Goal: Find specific page/section: Find specific page/section

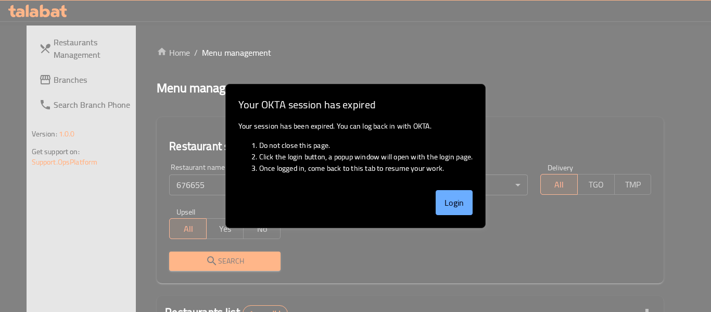
click at [450, 203] on button "Login" at bounding box center [453, 202] width 37 height 25
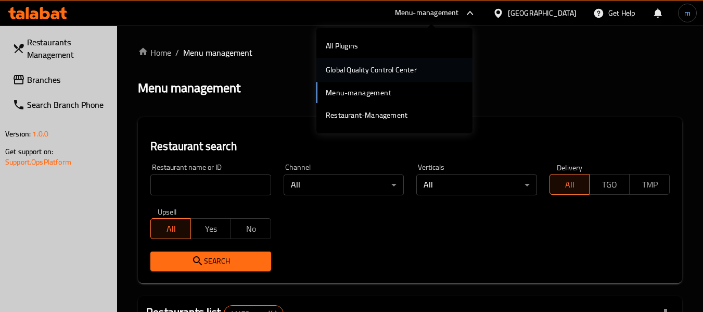
click at [385, 75] on div "Global Quality Control Center" at bounding box center [371, 69] width 91 height 11
